Goal: Task Accomplishment & Management: Complete application form

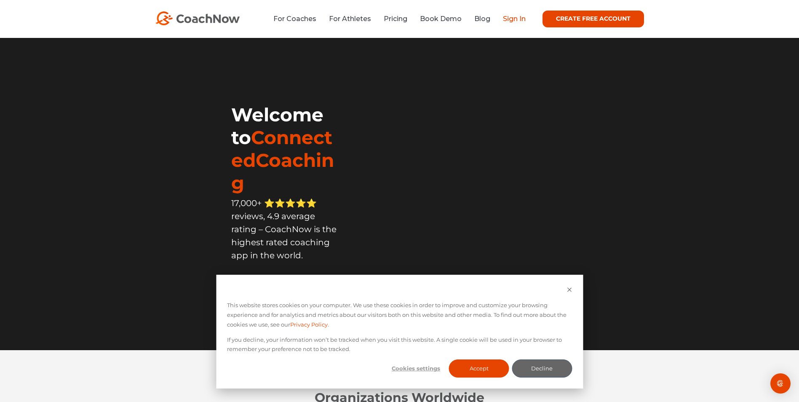
click at [518, 17] on link "Sign In" at bounding box center [514, 19] width 23 height 8
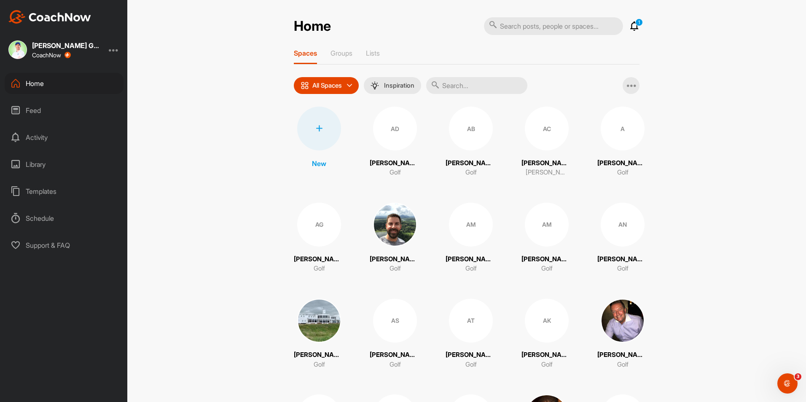
click at [322, 123] on div at bounding box center [319, 129] width 44 height 44
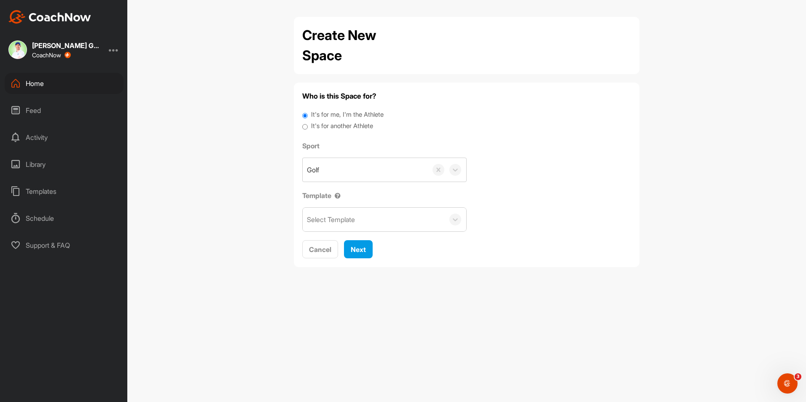
click at [333, 125] on label "It's for another Athlete" at bounding box center [342, 126] width 62 height 10
click at [308, 125] on input "It's for another Athlete" at bounding box center [304, 126] width 5 height 11
radio input "true"
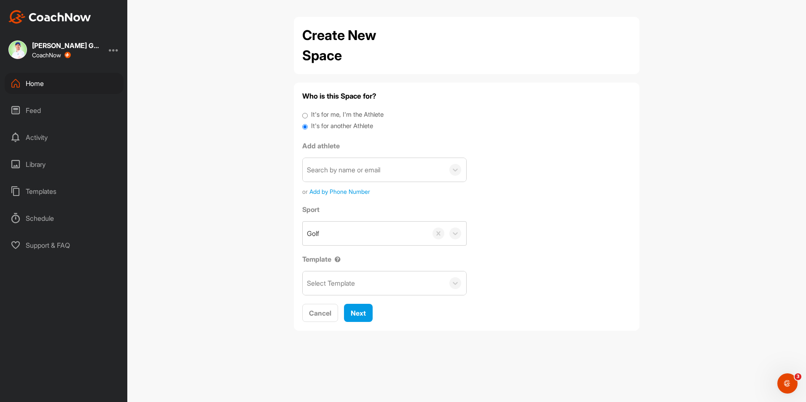
click at [338, 164] on div "Search by name or email" at bounding box center [374, 170] width 142 height 24
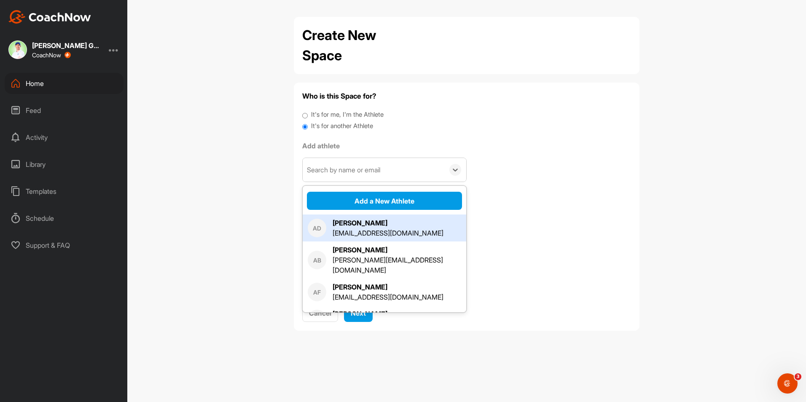
click at [355, 215] on div "AD Aaron Durose aarondurose996@gmail.com" at bounding box center [385, 228] width 164 height 27
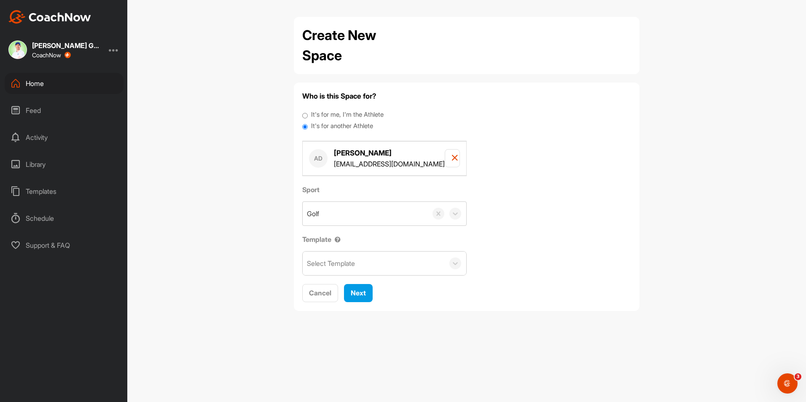
click at [347, 159] on p "aarondurose996@gmail.com" at bounding box center [389, 164] width 111 height 10
click at [445, 155] on button "button" at bounding box center [452, 158] width 15 height 18
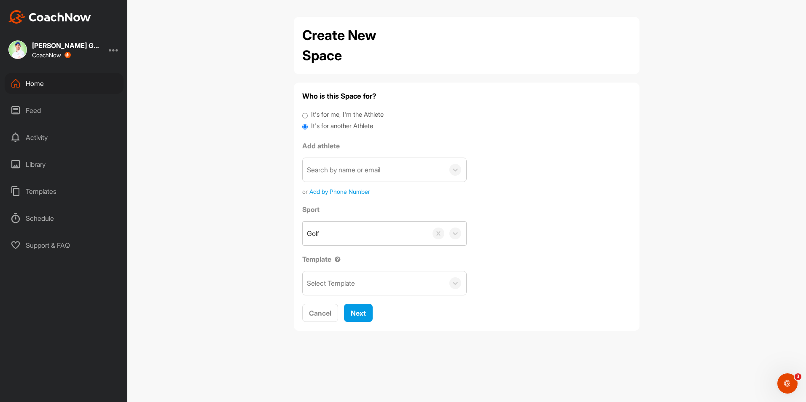
click at [367, 178] on div "Search by name or email" at bounding box center [374, 170] width 142 height 24
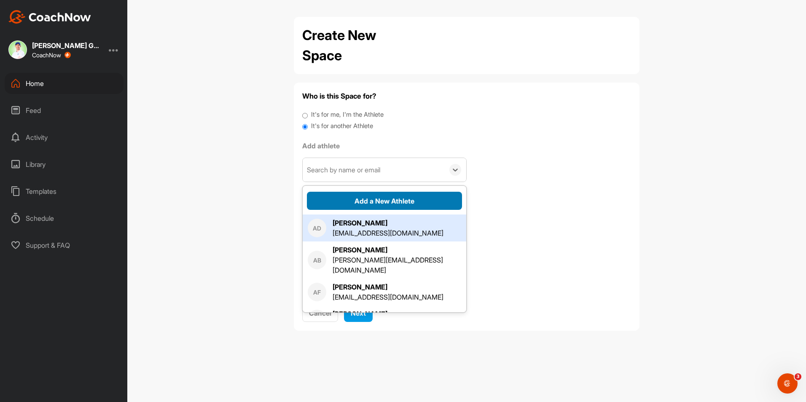
click at [363, 198] on button "Add a New Athlete" at bounding box center [384, 201] width 155 height 18
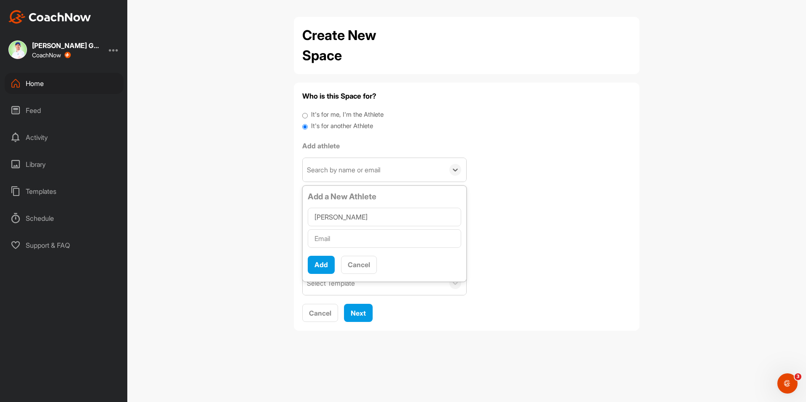
type input "Richard Gilchrist"
click at [345, 236] on input "text" at bounding box center [384, 238] width 153 height 19
type input "jrigilchrist@gmail.com"
click at [332, 260] on button "Add" at bounding box center [321, 265] width 27 height 18
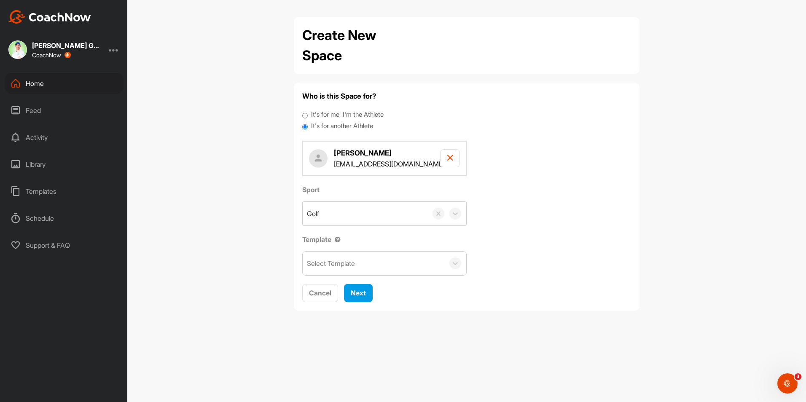
click at [368, 255] on div "Select Template" at bounding box center [374, 264] width 142 height 24
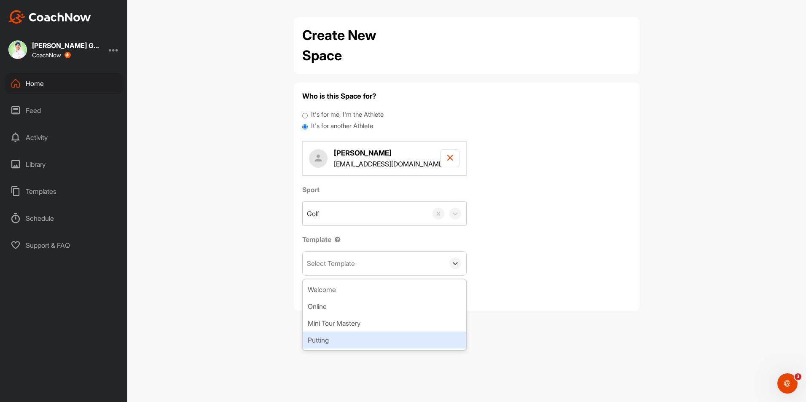
click at [347, 336] on div "Putting" at bounding box center [385, 340] width 164 height 17
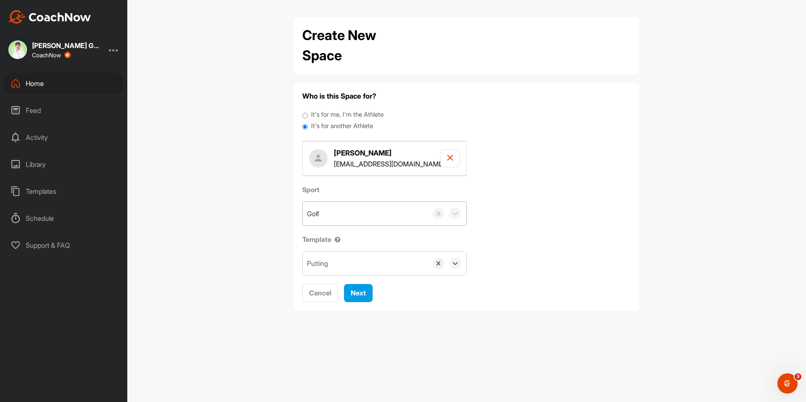
click at [361, 215] on div "Golf" at bounding box center [365, 214] width 125 height 24
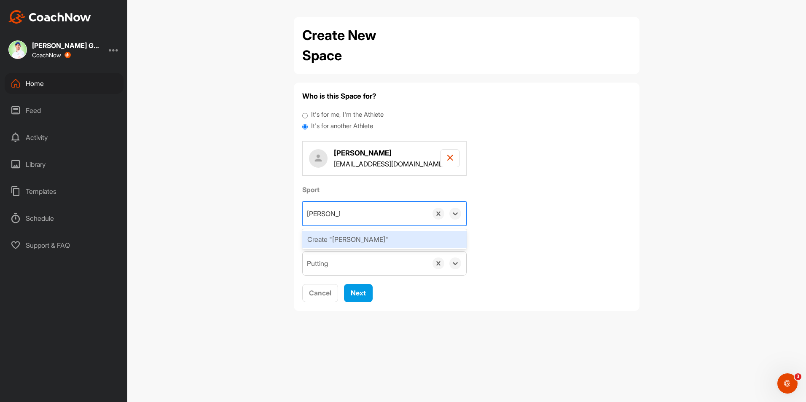
type input "John Putting"
click at [359, 239] on div "Create "John Putting"" at bounding box center [384, 239] width 164 height 17
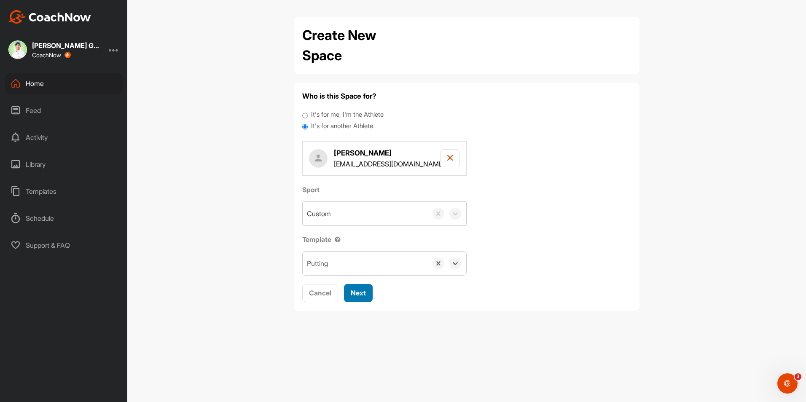
click at [358, 290] on span "Next" at bounding box center [358, 293] width 15 height 8
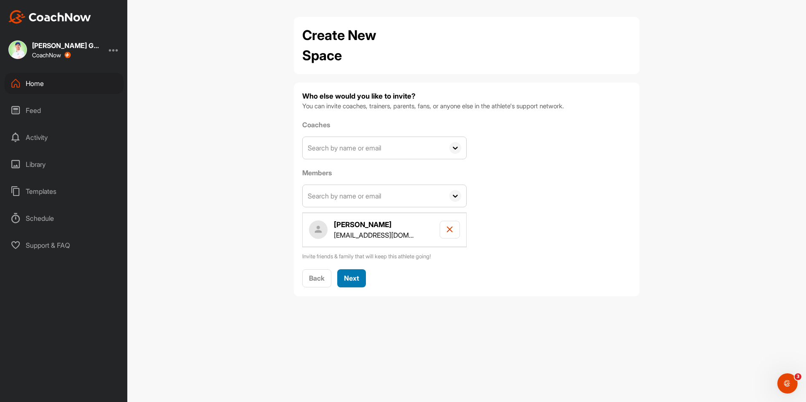
click at [347, 274] on span "Next" at bounding box center [351, 278] width 15 height 8
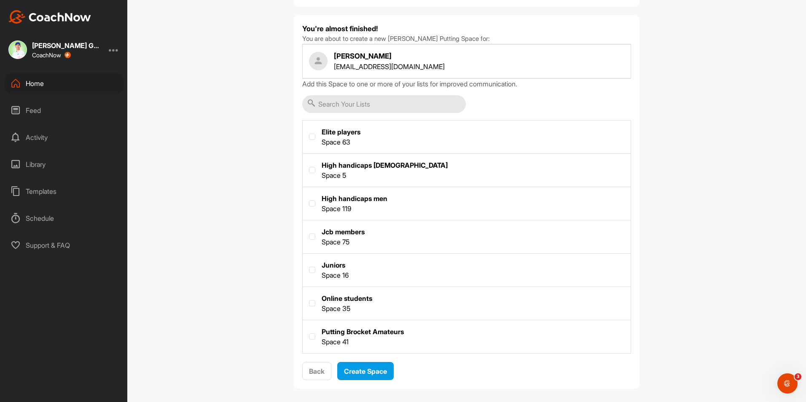
scroll to position [74, 0]
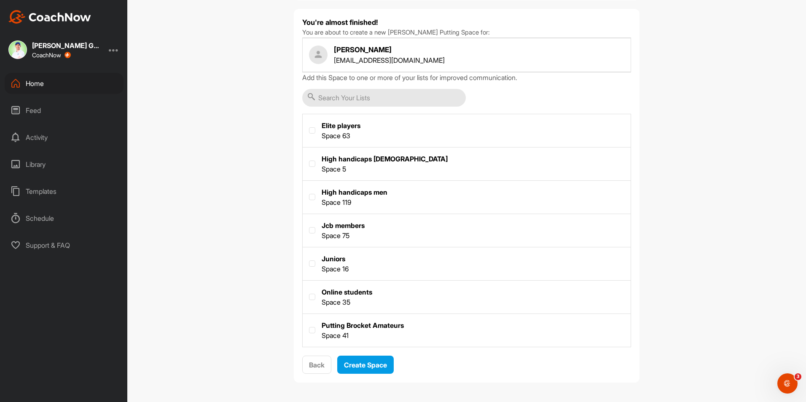
click at [357, 324] on label at bounding box center [467, 329] width 328 height 31
click at [309, 327] on input "checkbox" at bounding box center [309, 327] width 0 height 0
checkbox input "true"
click at [359, 358] on button "Create Space" at bounding box center [365, 365] width 56 height 18
